Goal: Go to known website: Go to known website

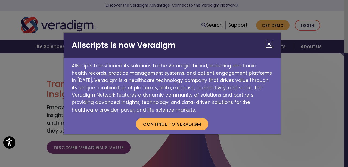
click at [268, 44] on button "Close" at bounding box center [269, 44] width 7 height 7
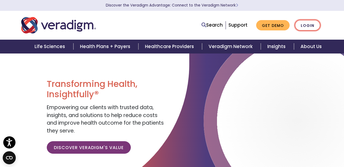
click at [309, 26] on link "Login" at bounding box center [308, 25] width 26 height 11
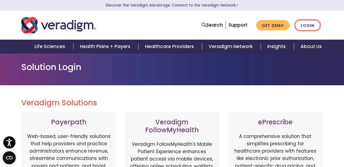
click at [308, 24] on link "Login" at bounding box center [308, 25] width 26 height 11
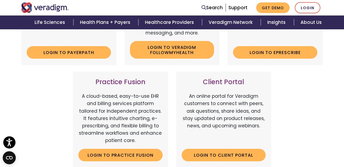
scroll to position [190, 0]
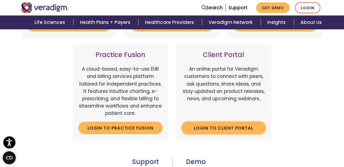
click at [233, 130] on link "Login to Client Portal" at bounding box center [224, 128] width 84 height 13
